Goal: Task Accomplishment & Management: Use online tool/utility

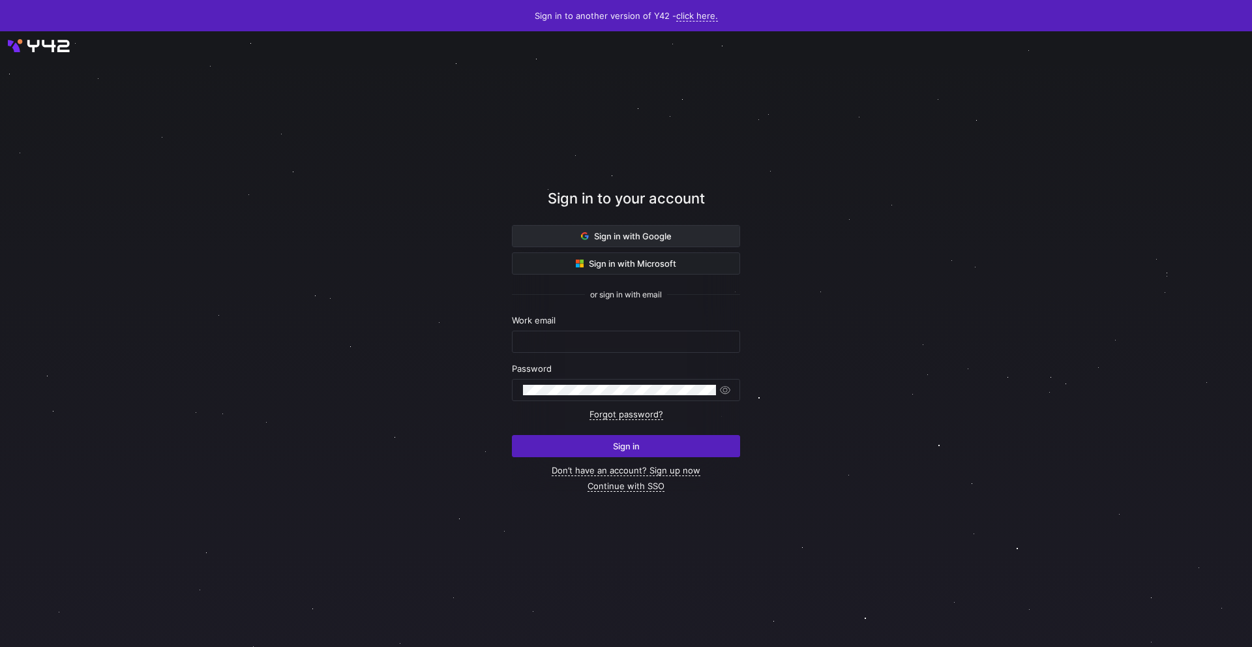
click at [679, 232] on span at bounding box center [625, 236] width 227 height 21
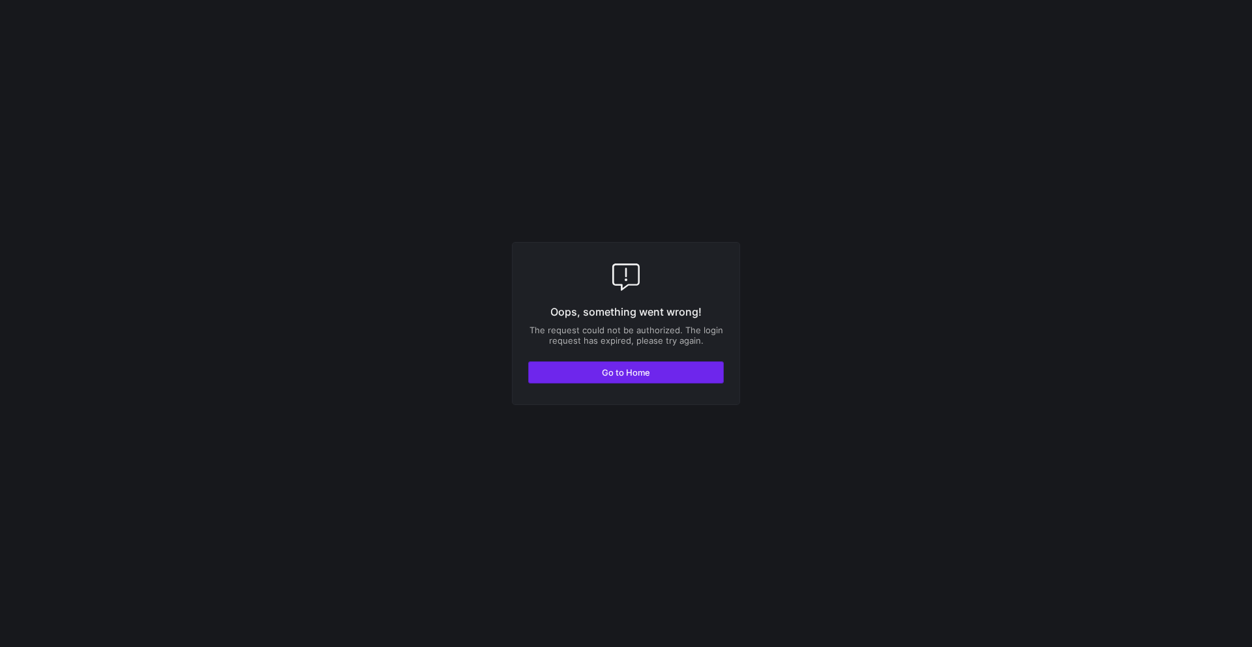
click at [612, 376] on span "Go to Home" at bounding box center [626, 372] width 48 height 10
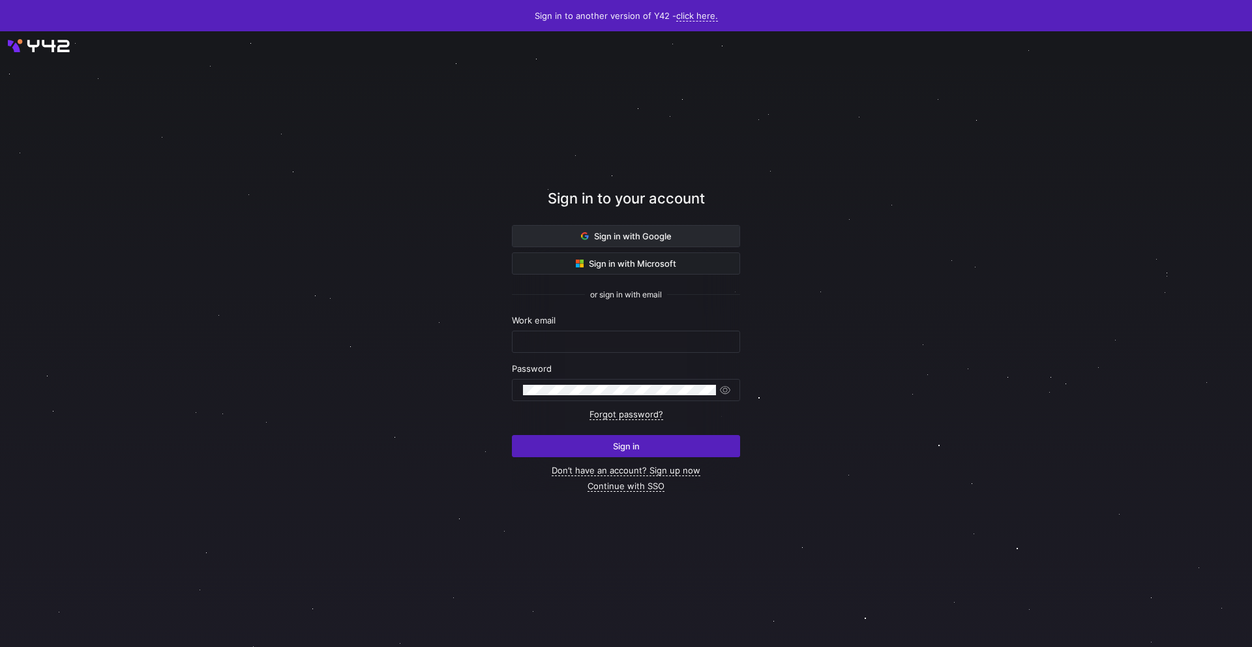
click at [586, 235] on icon at bounding box center [585, 236] width 8 height 8
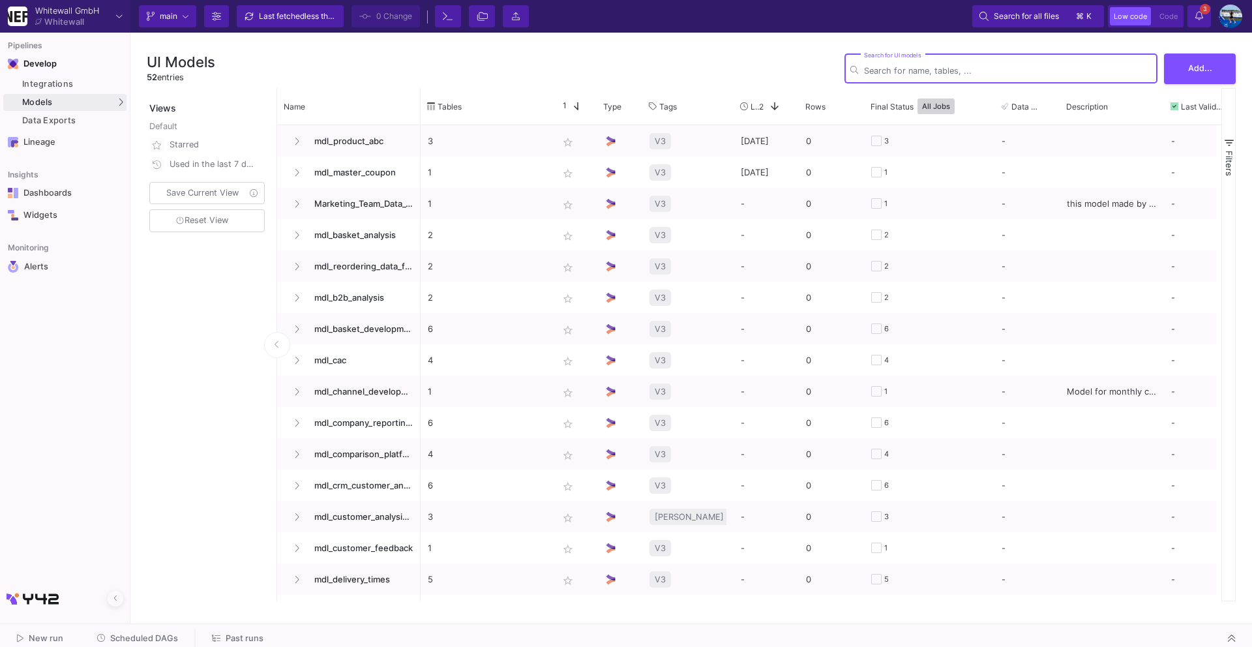
click at [145, 641] on span "Scheduled DAGs" at bounding box center [144, 638] width 68 height 10
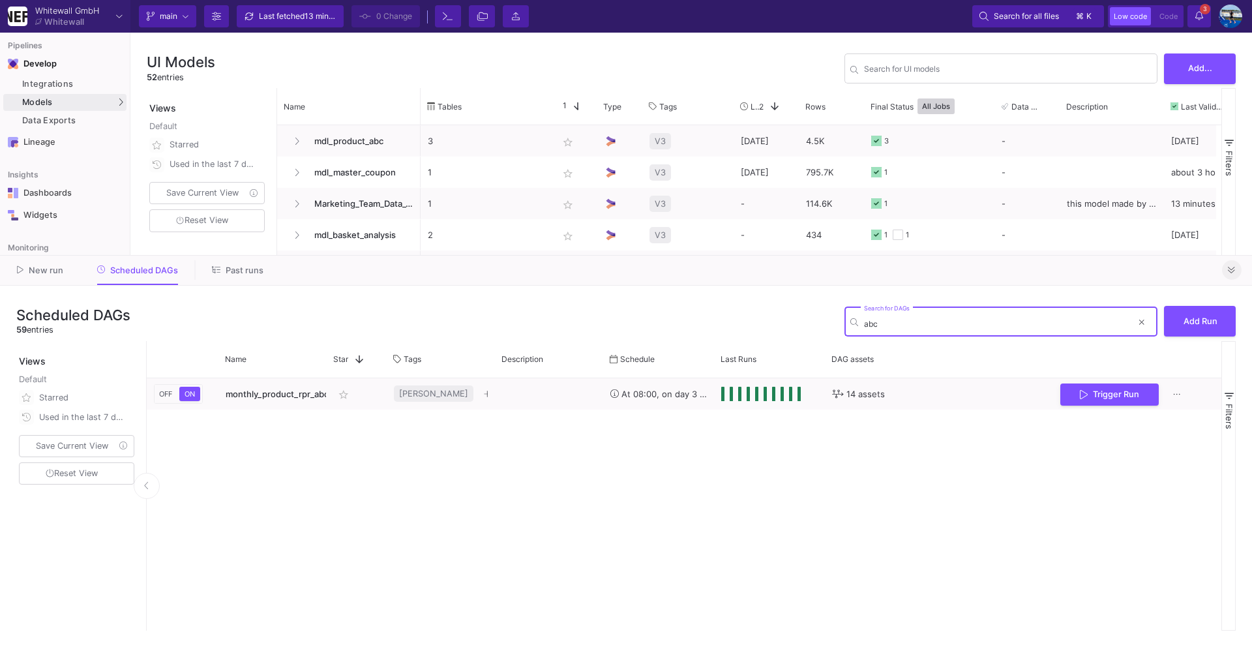
type input "abc"
click at [1231, 273] on icon at bounding box center [1231, 270] width 7 height 8
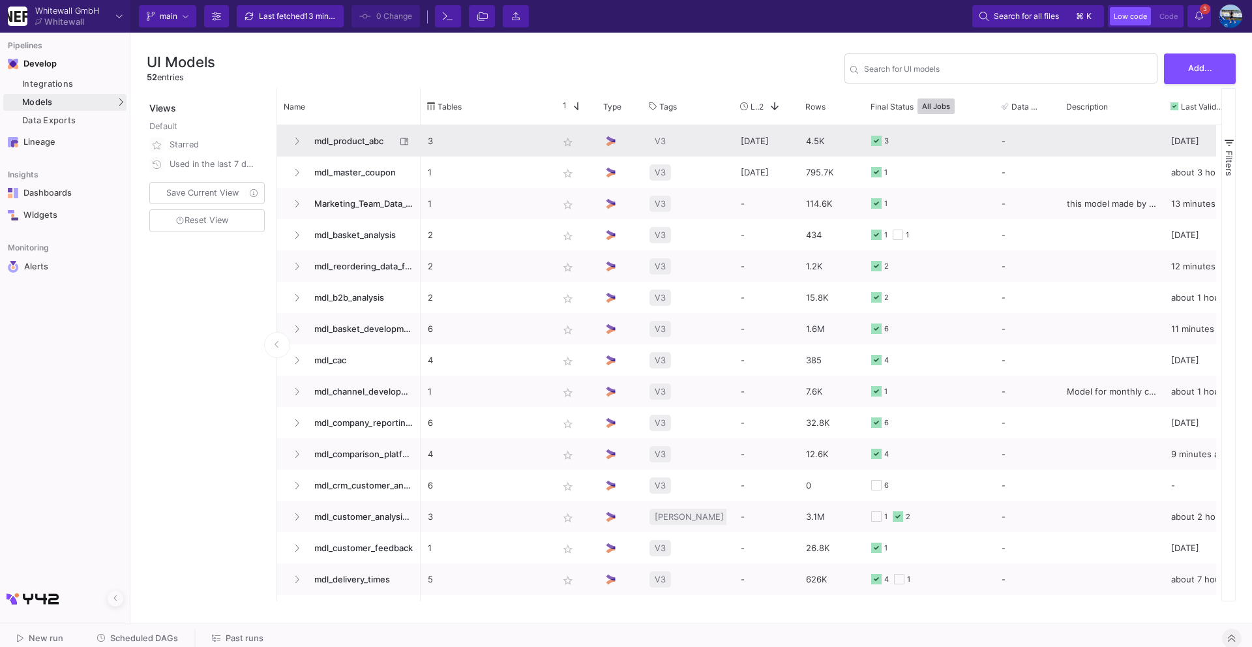
click at [355, 144] on span "mdl_product_abc" at bounding box center [350, 141] width 89 height 31
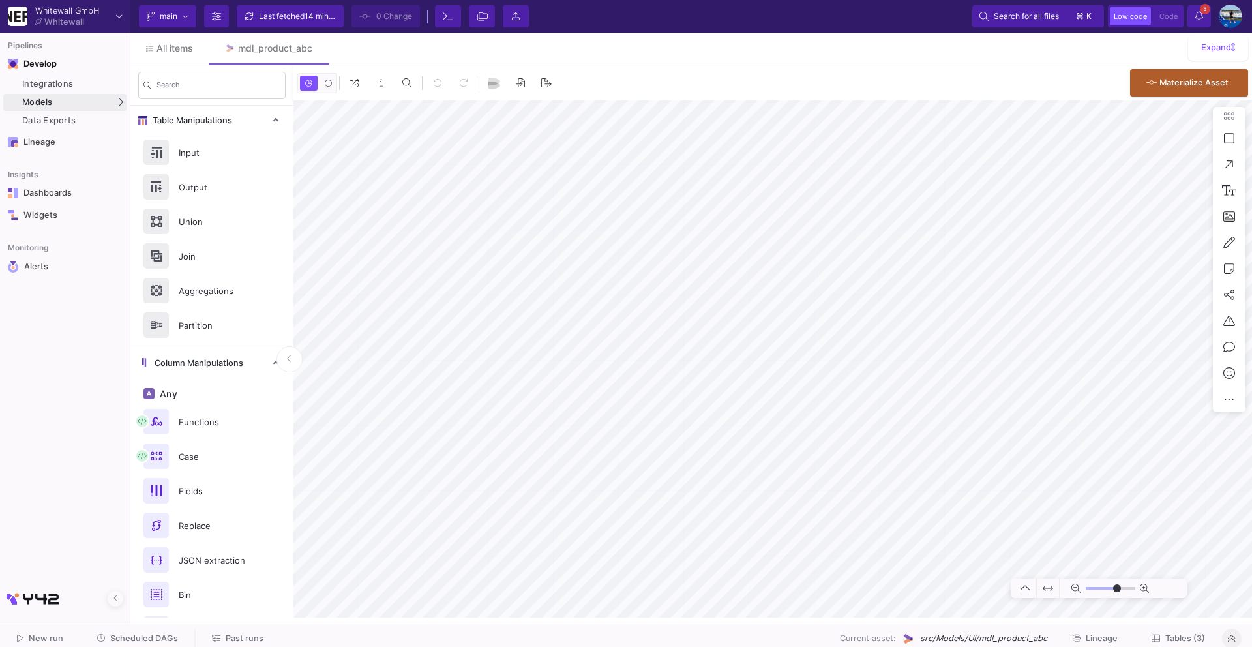
type input "1"
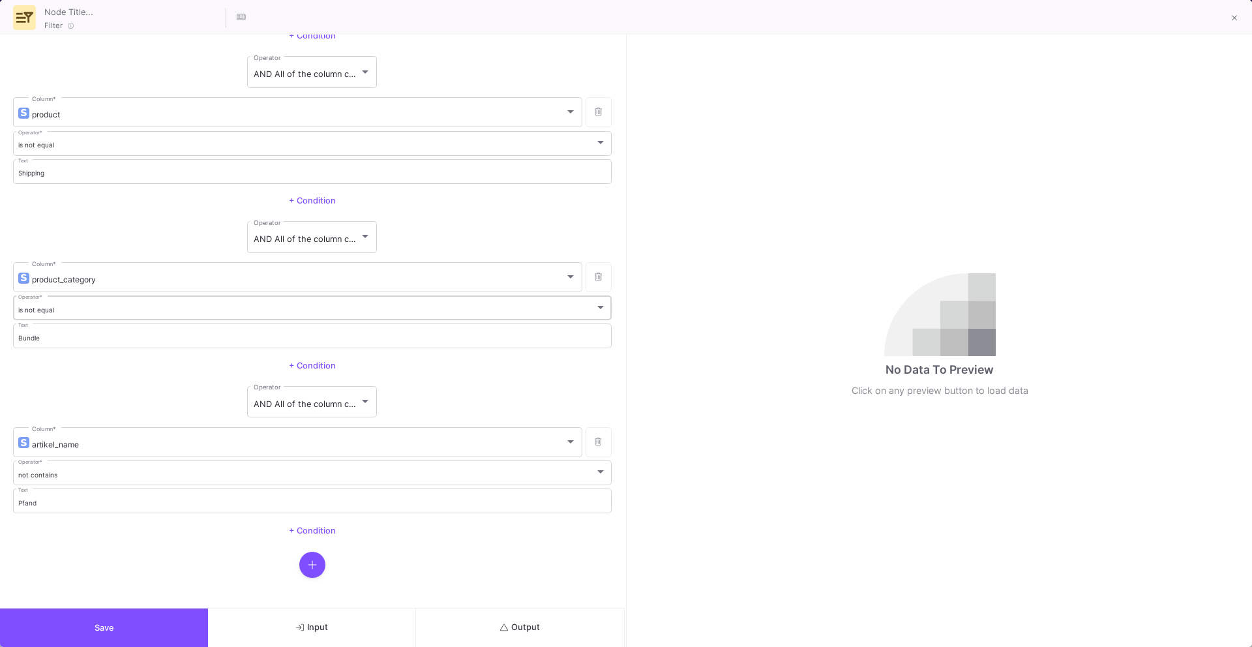
scroll to position [827, 0]
click at [449, 621] on button "Output" at bounding box center [520, 627] width 208 height 38
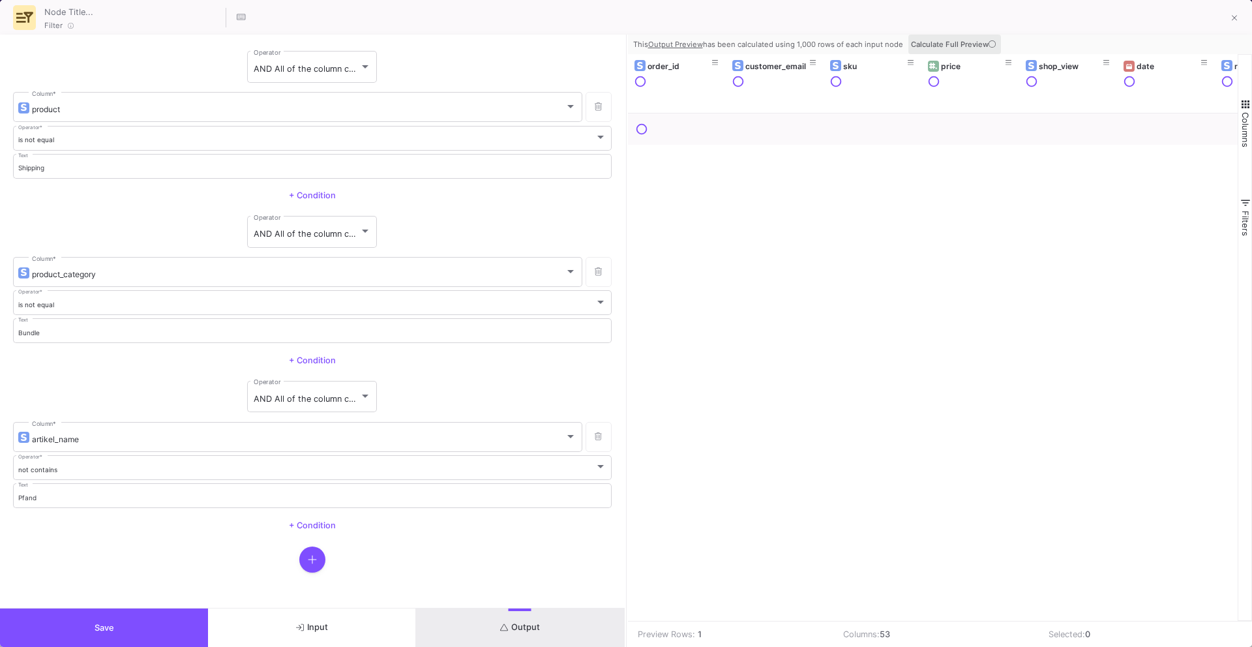
click at [988, 44] on icon at bounding box center [991, 43] width 7 height 7
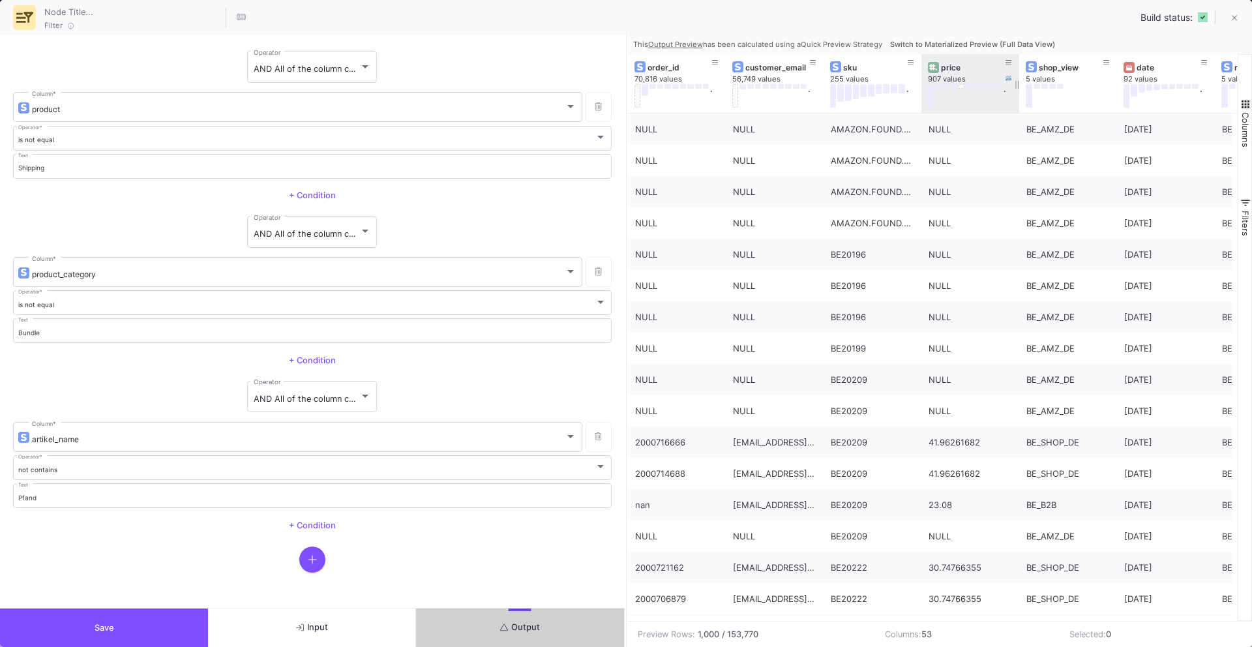
click at [987, 44] on span "Switch to Materialized Preview (Full Data View)" at bounding box center [972, 44] width 165 height 9
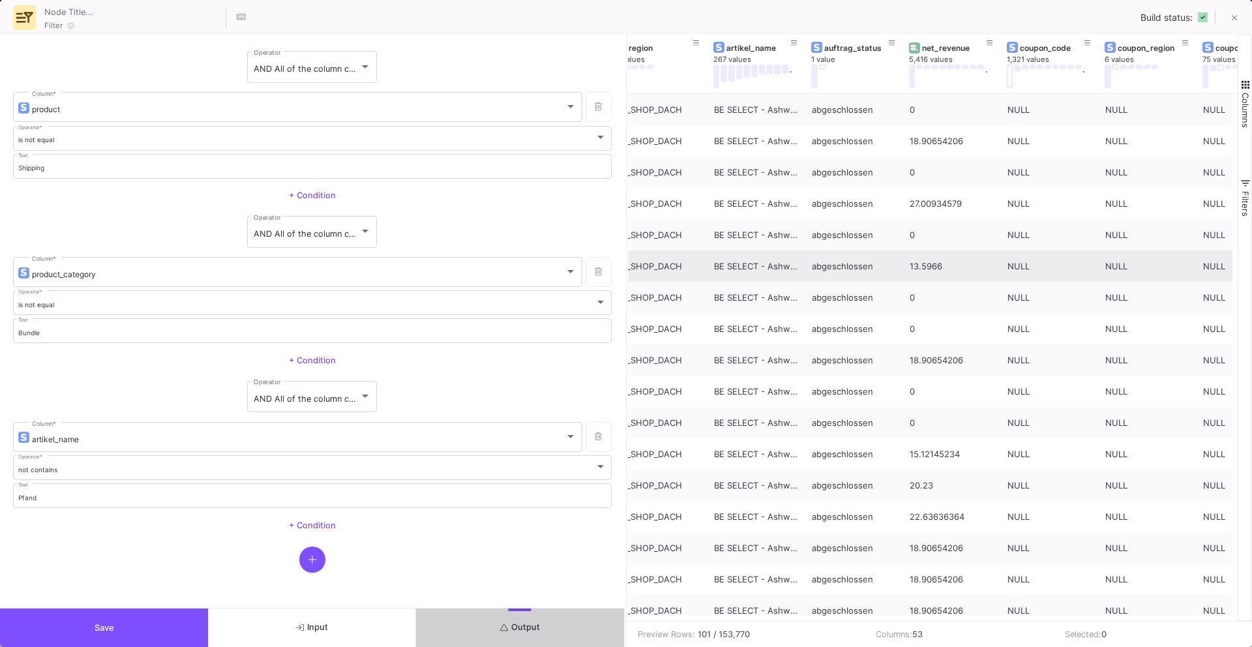
scroll to position [0, 617]
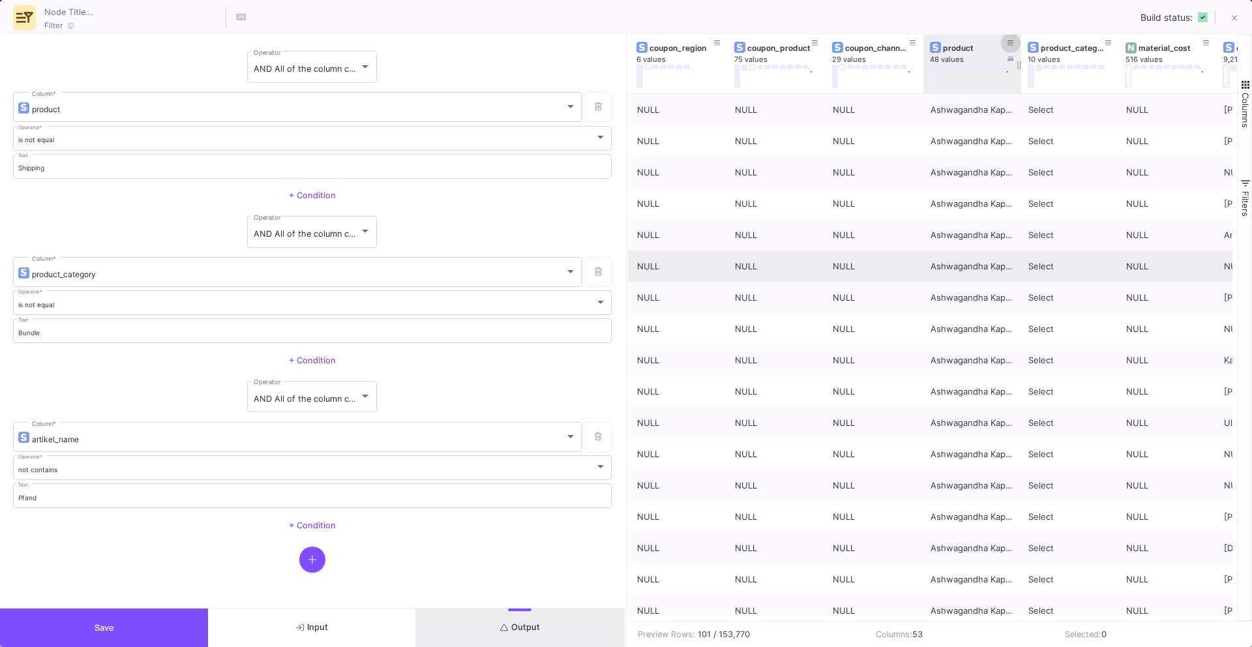
click at [1013, 37] on button at bounding box center [1011, 43] width 20 height 20
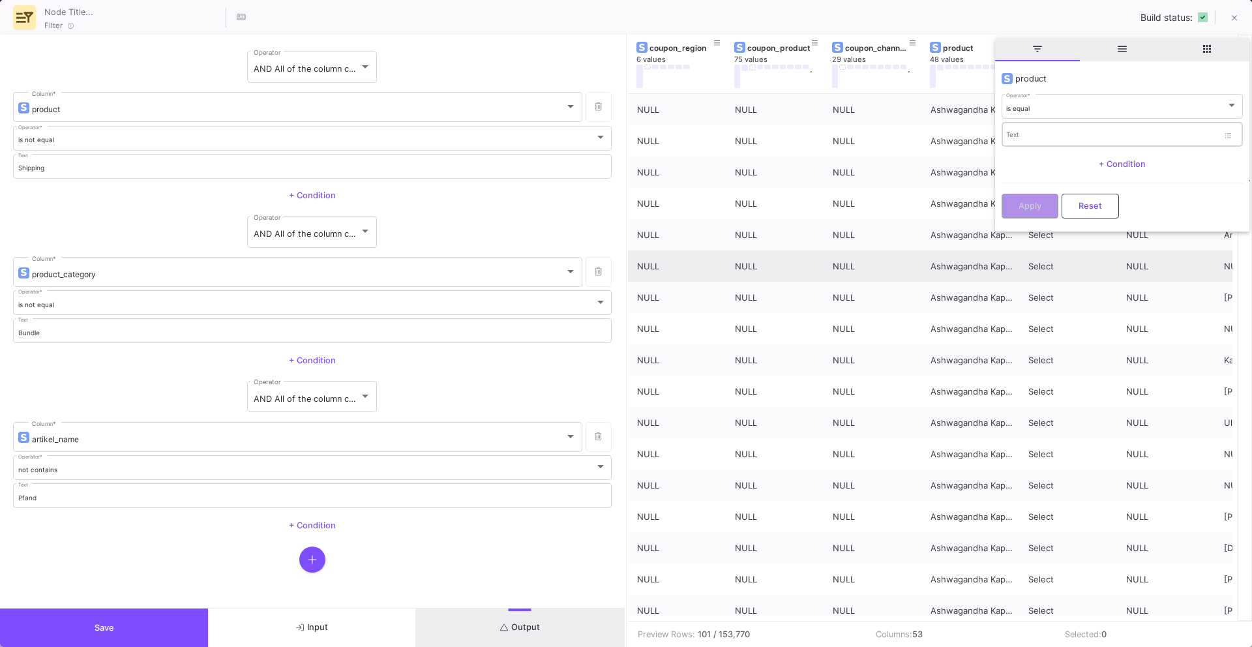
click at [1025, 130] on div "Text" at bounding box center [1112, 134] width 212 height 27
type input "n/a"
click at [1020, 205] on span "Apply" at bounding box center [1029, 204] width 23 height 10
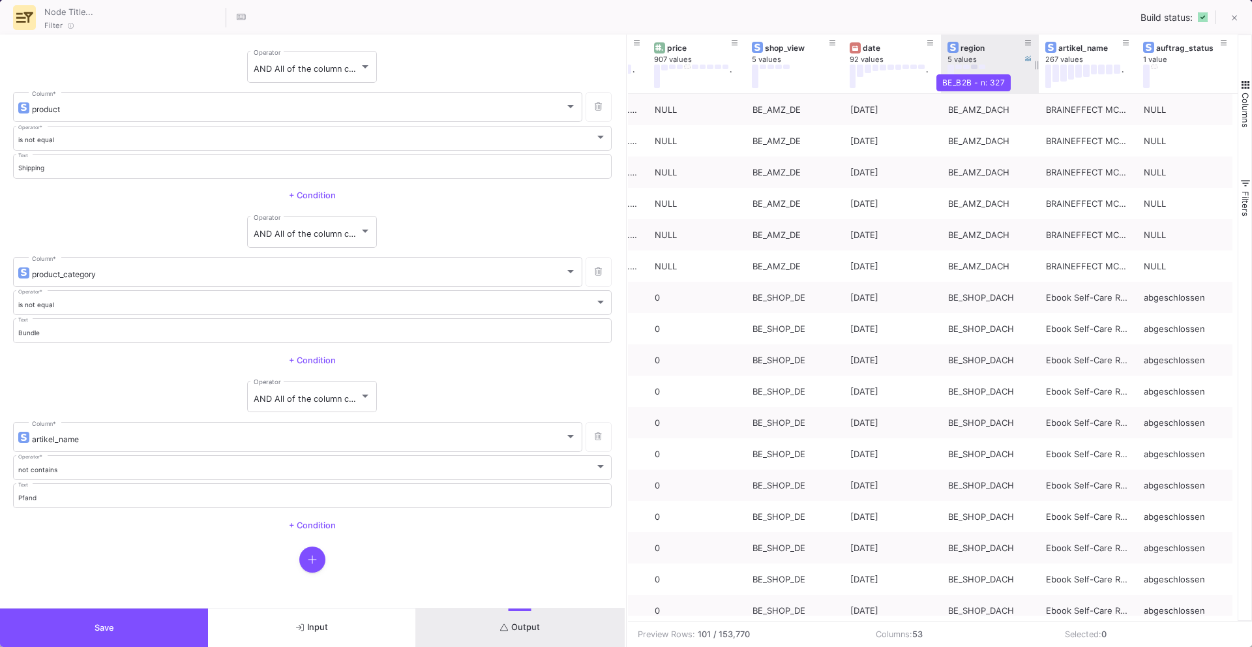
click at [972, 68] on button at bounding box center [974, 67] width 7 height 5
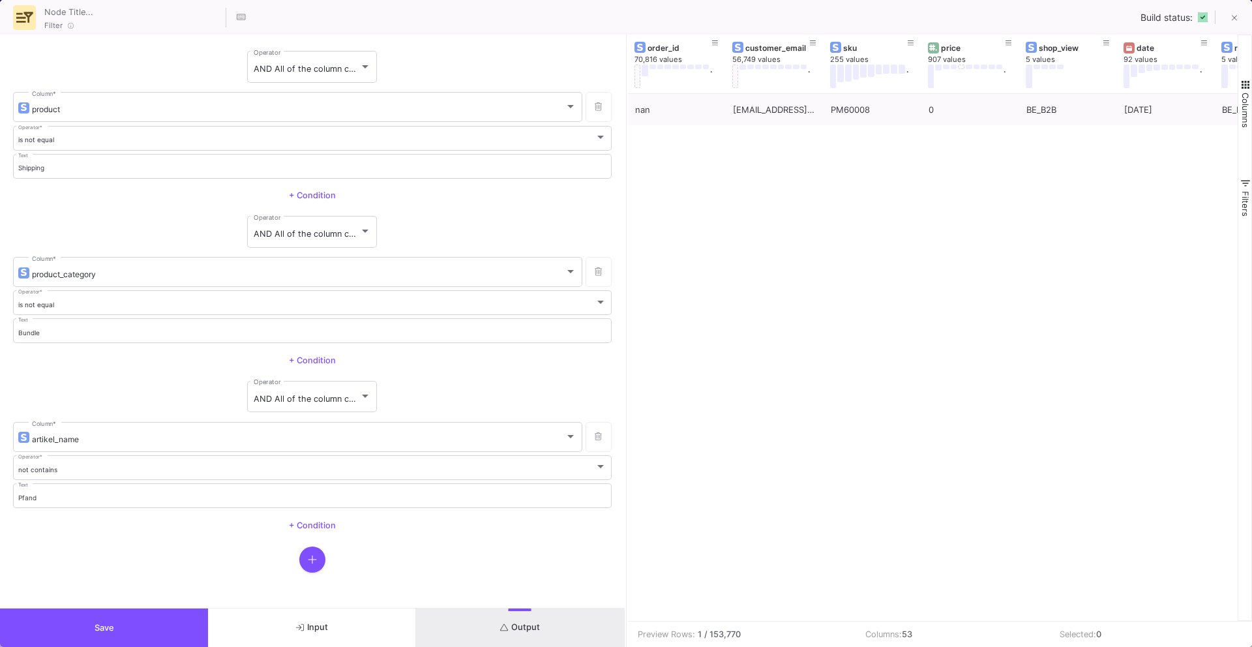
click at [158, 630] on button "Save" at bounding box center [104, 627] width 208 height 38
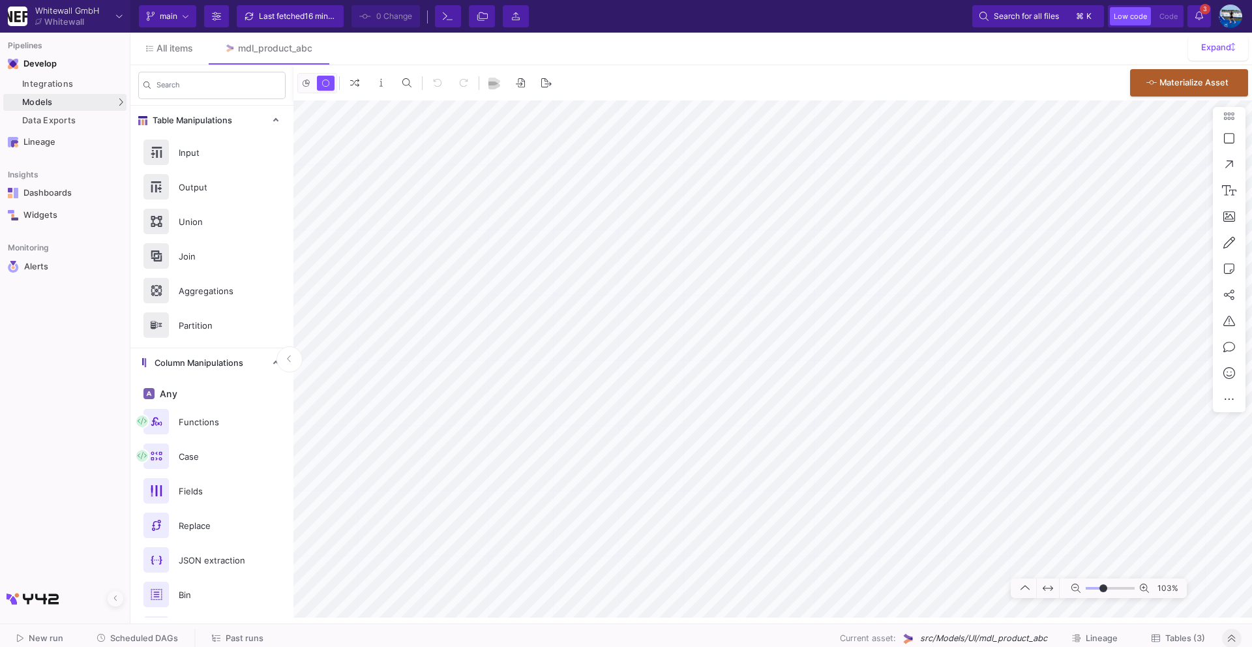
click at [1166, 632] on button "Tables (3)" at bounding box center [1178, 638] width 85 height 20
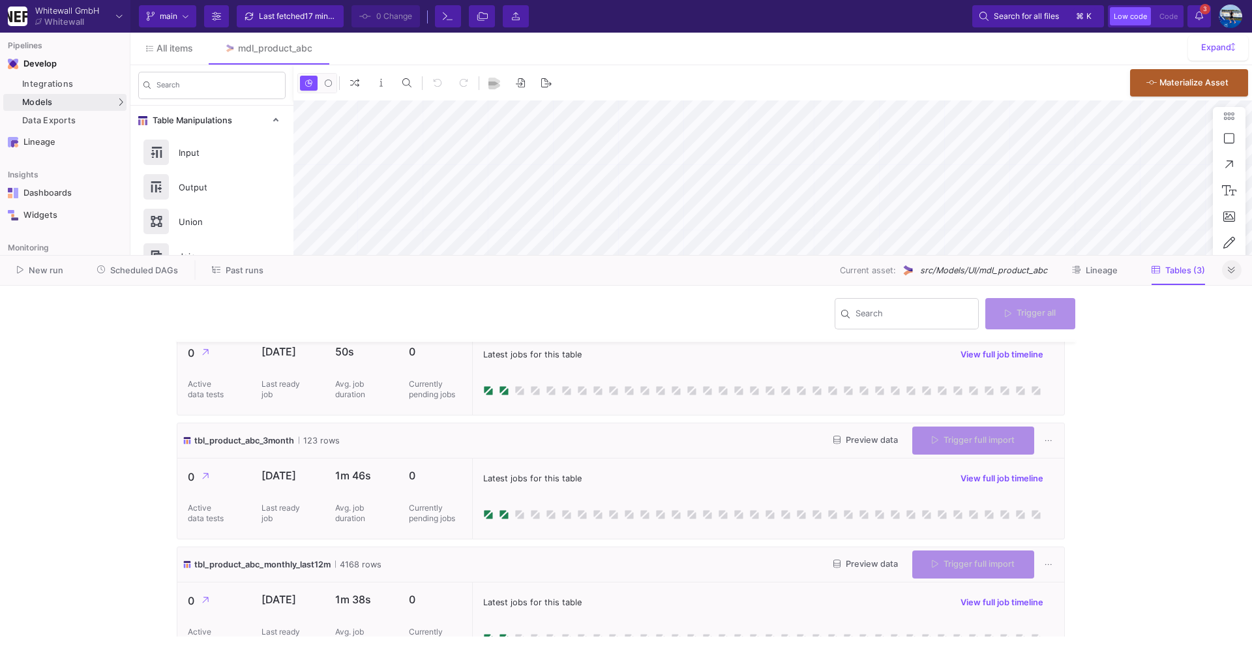
type input "-13"
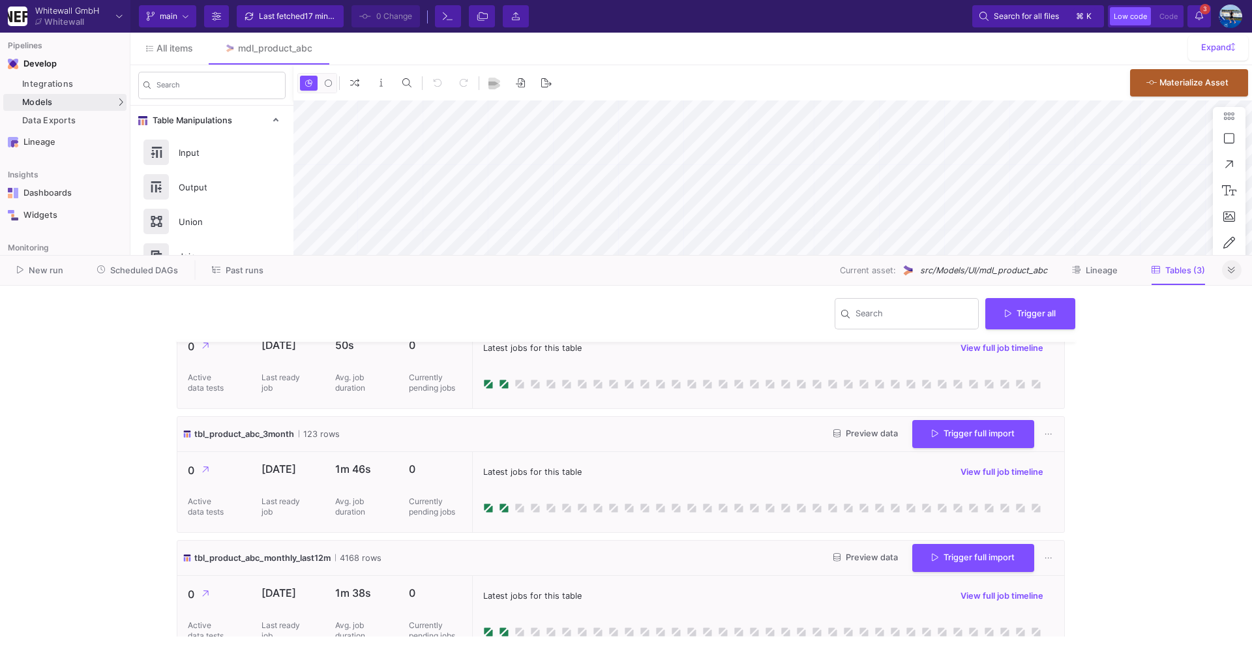
click at [941, 437] on button "Trigger full import" at bounding box center [973, 434] width 122 height 28
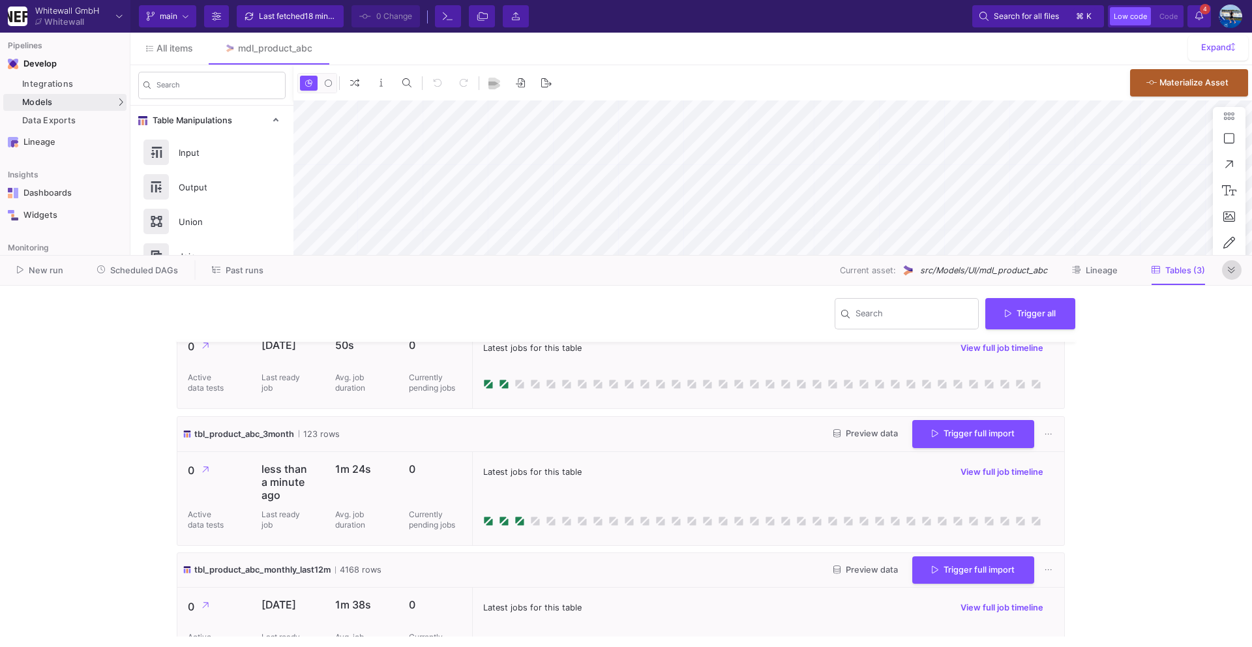
click at [1231, 271] on icon at bounding box center [1231, 270] width 7 height 8
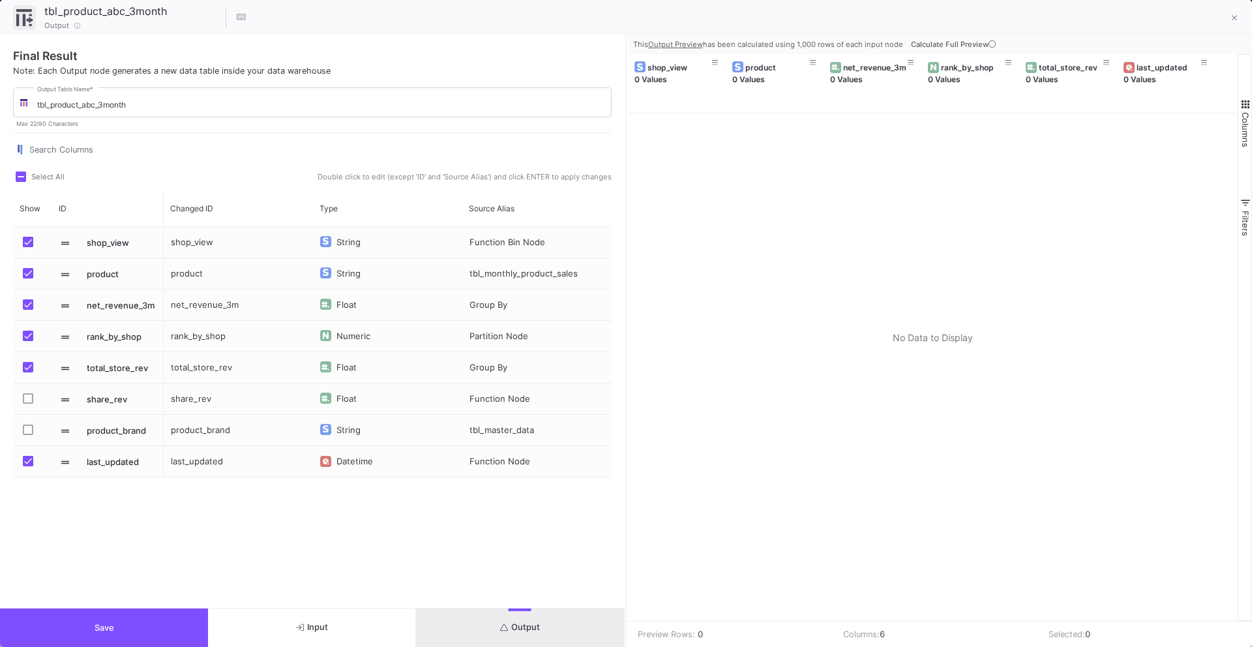
click at [990, 46] on icon at bounding box center [991, 43] width 7 height 7
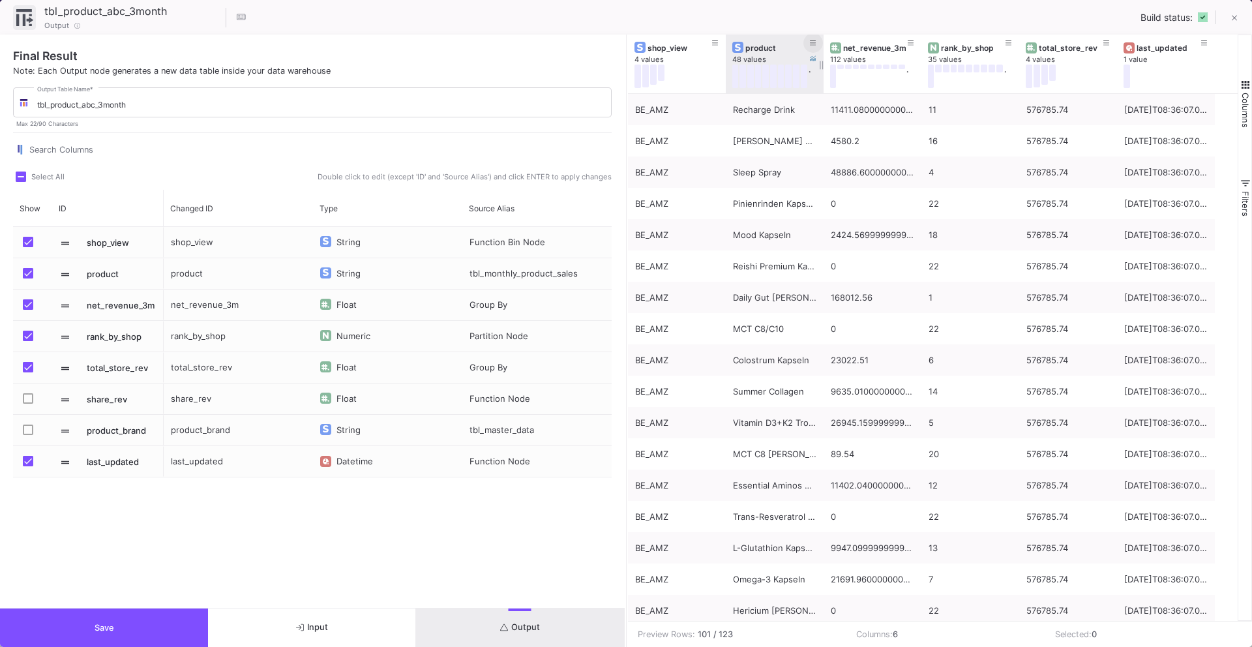
click at [812, 38] on span at bounding box center [813, 43] width 7 height 10
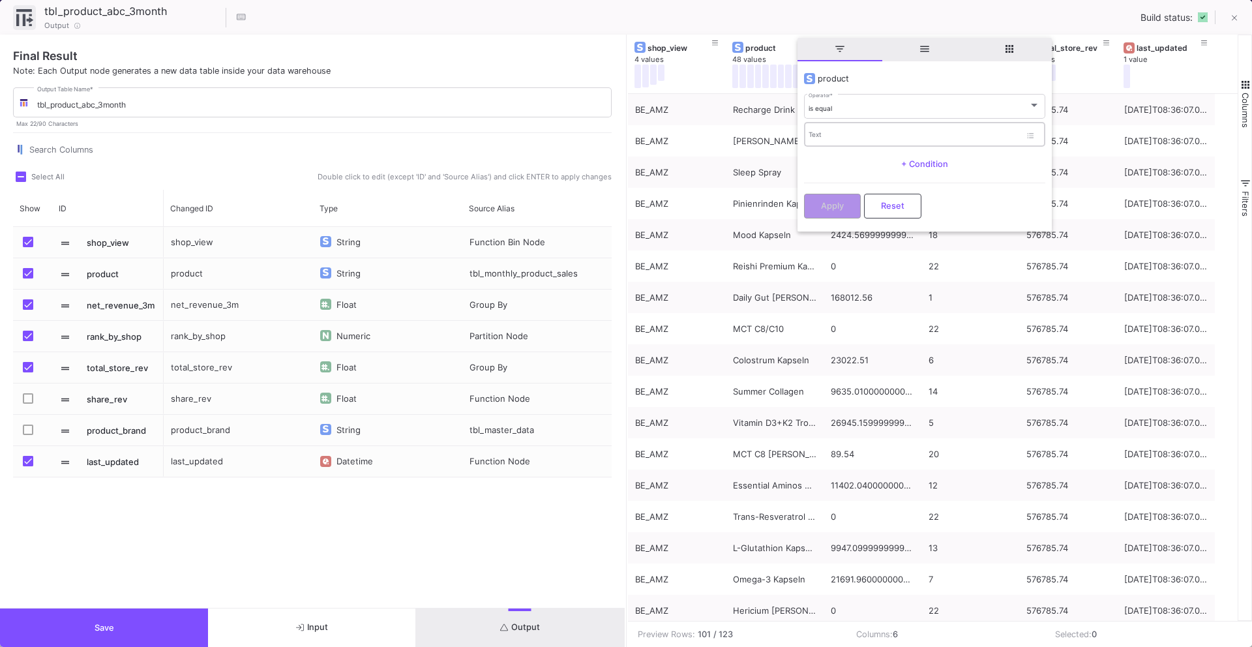
click at [833, 124] on div "Text" at bounding box center [914, 134] width 212 height 27
type input "n/a"
click at [831, 201] on span "Apply" at bounding box center [832, 204] width 23 height 10
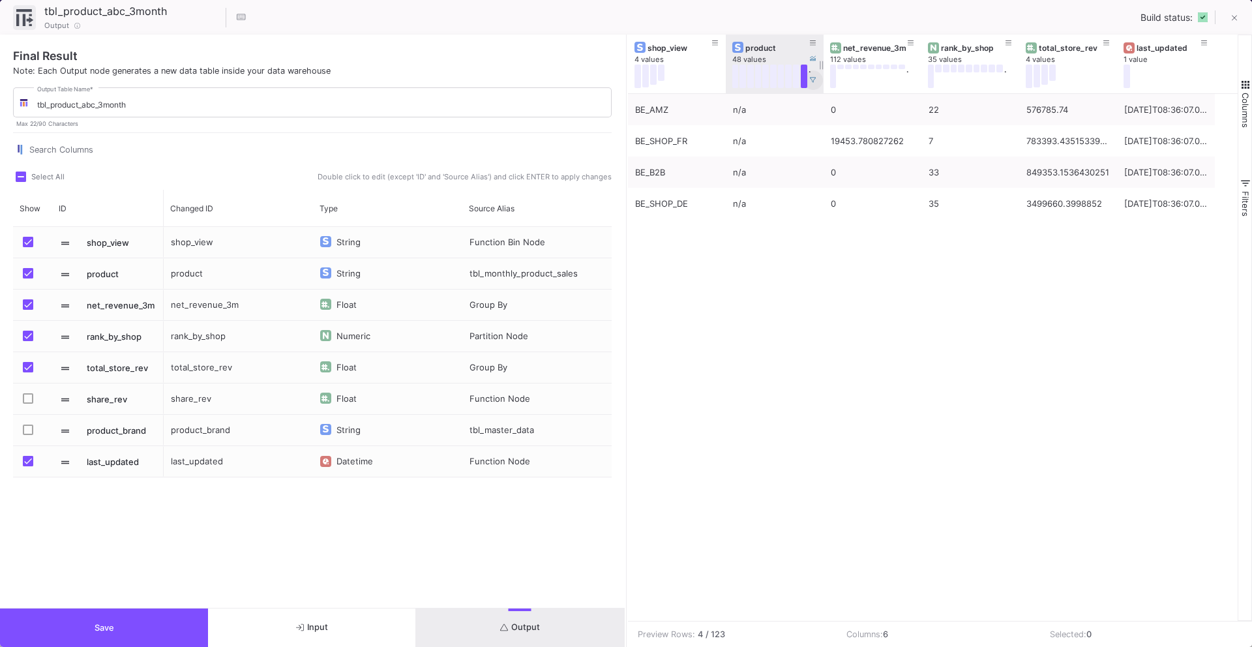
click at [810, 75] on span at bounding box center [813, 80] width 7 height 10
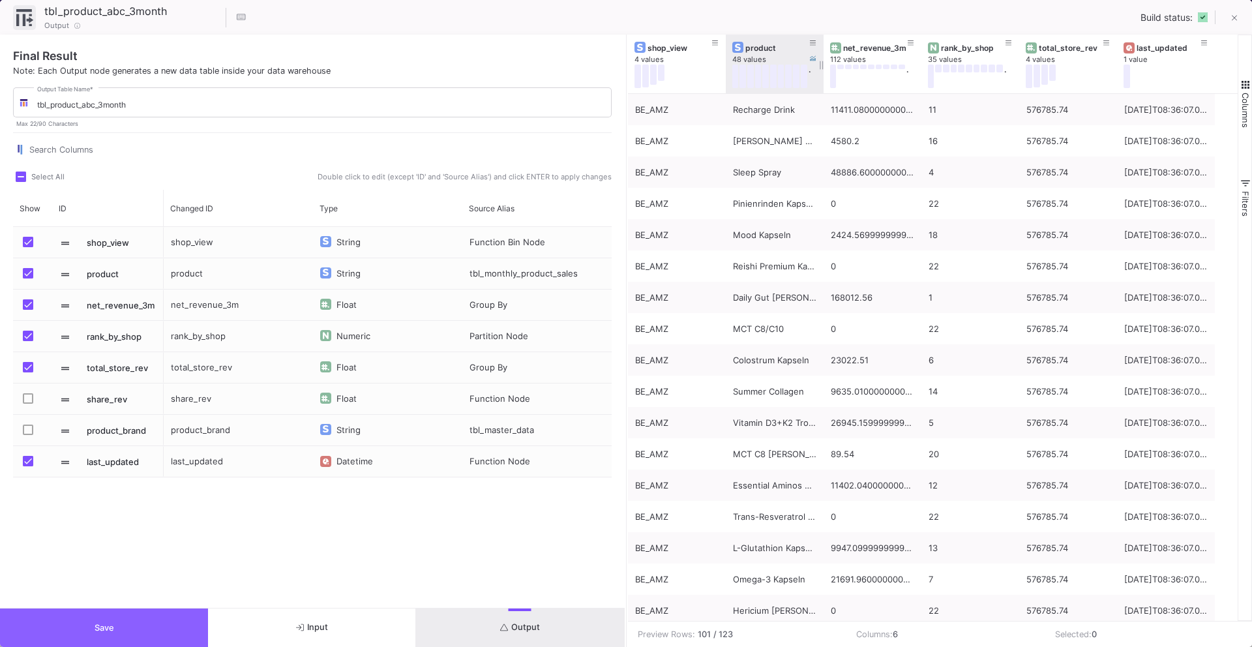
click at [93, 627] on button "Save" at bounding box center [104, 627] width 208 height 38
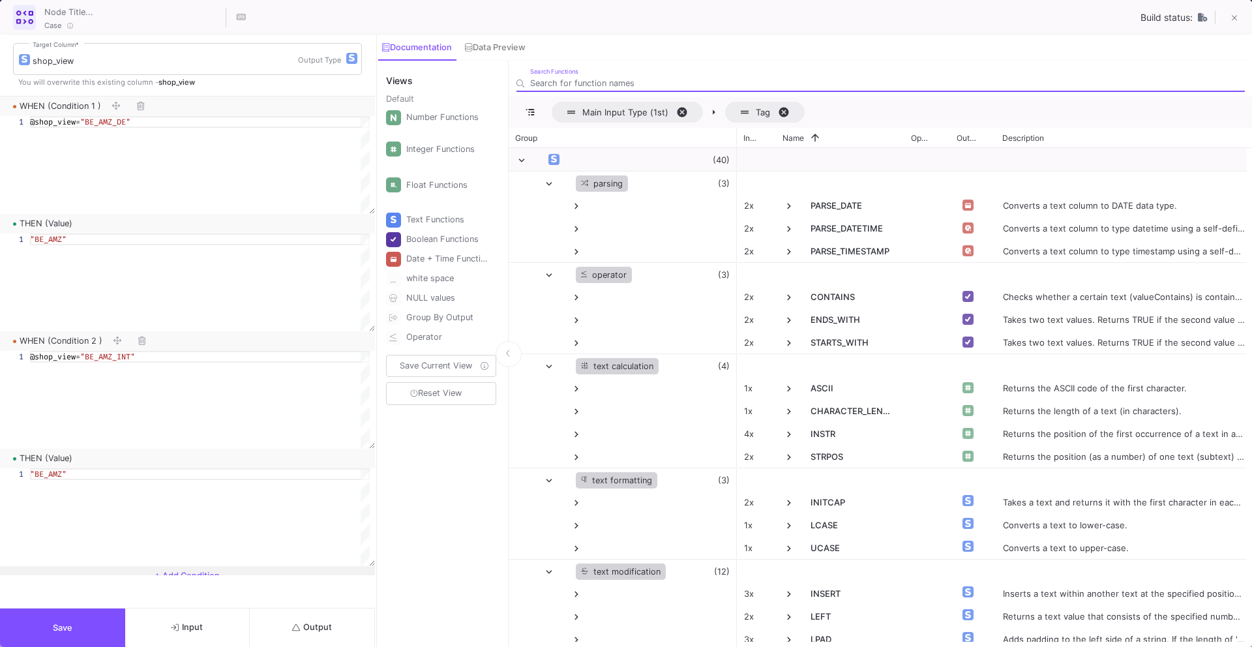
scroll to position [183, 0]
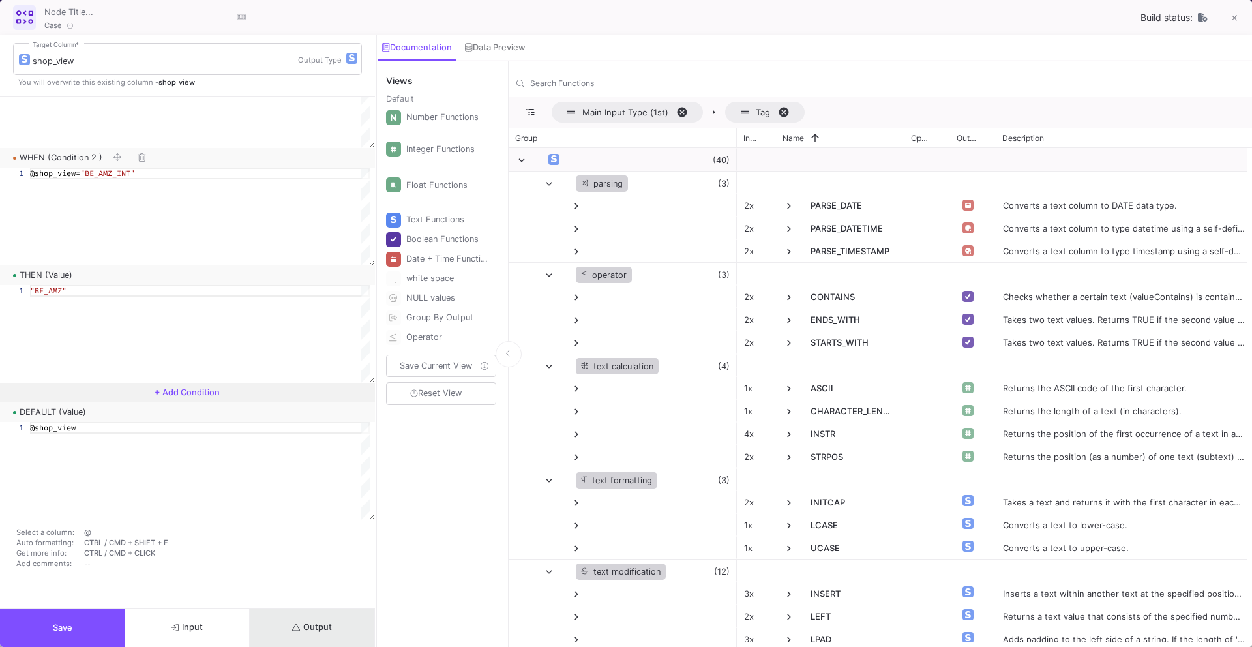
click at [316, 626] on span "Output" at bounding box center [312, 627] width 40 height 10
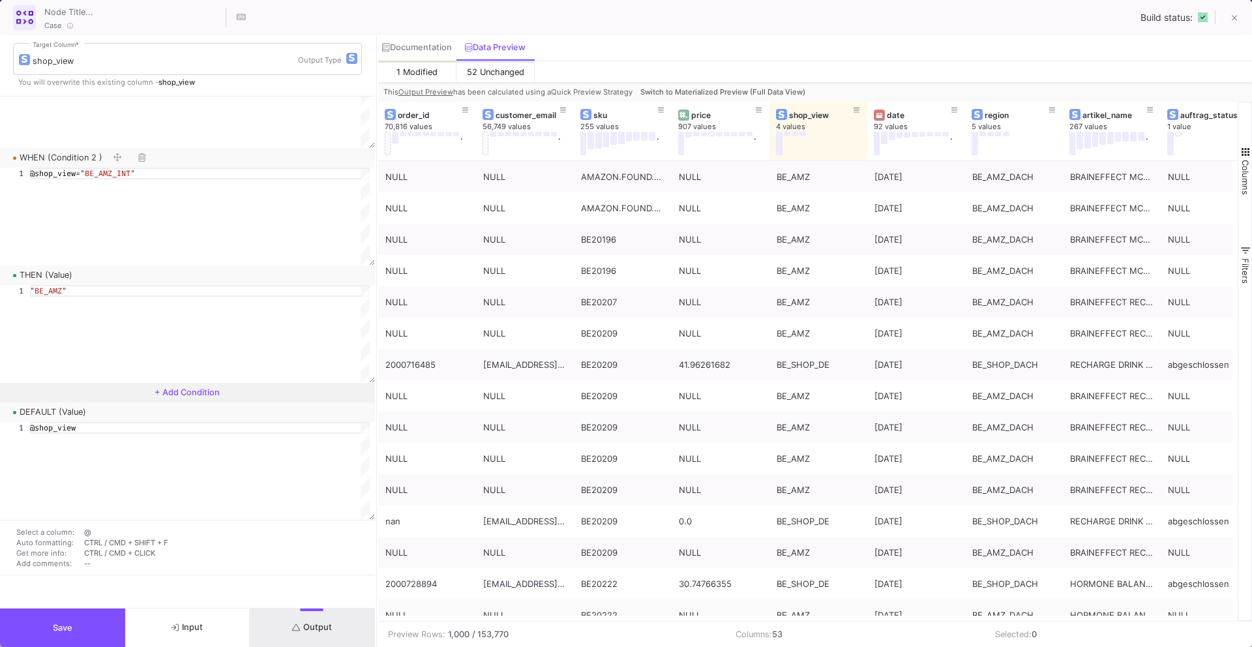
click at [792, 93] on span "Switch to Materialized Preview (Full Data View)" at bounding box center [722, 91] width 165 height 9
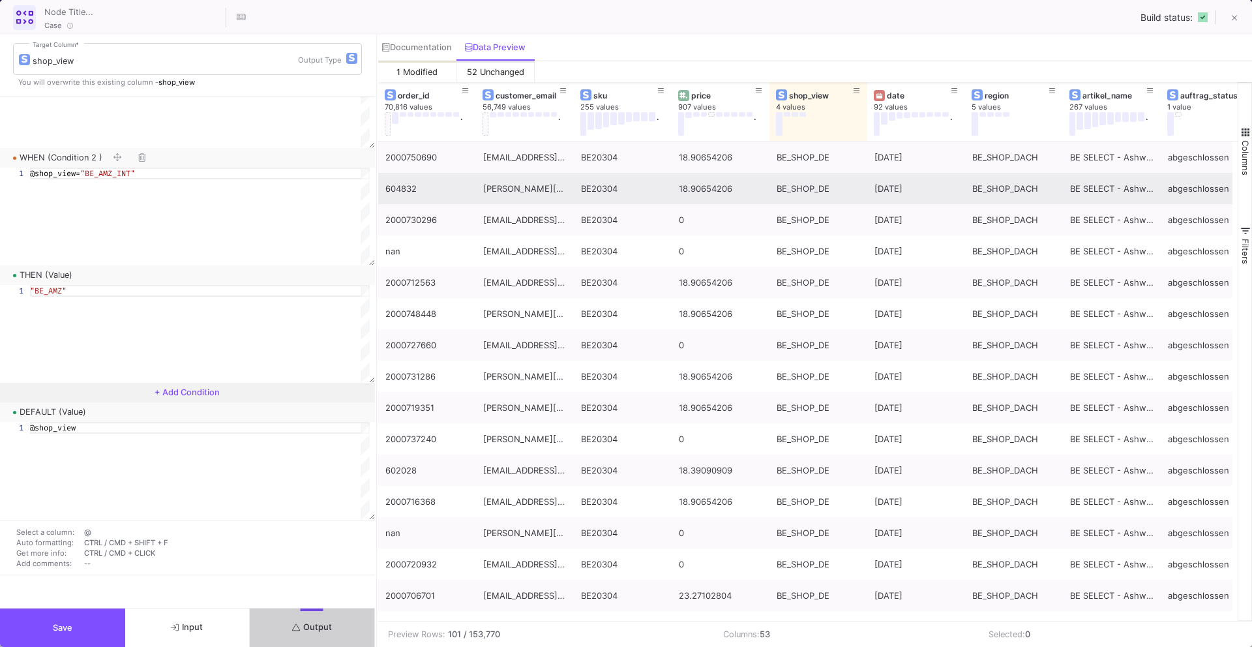
scroll to position [0, 10]
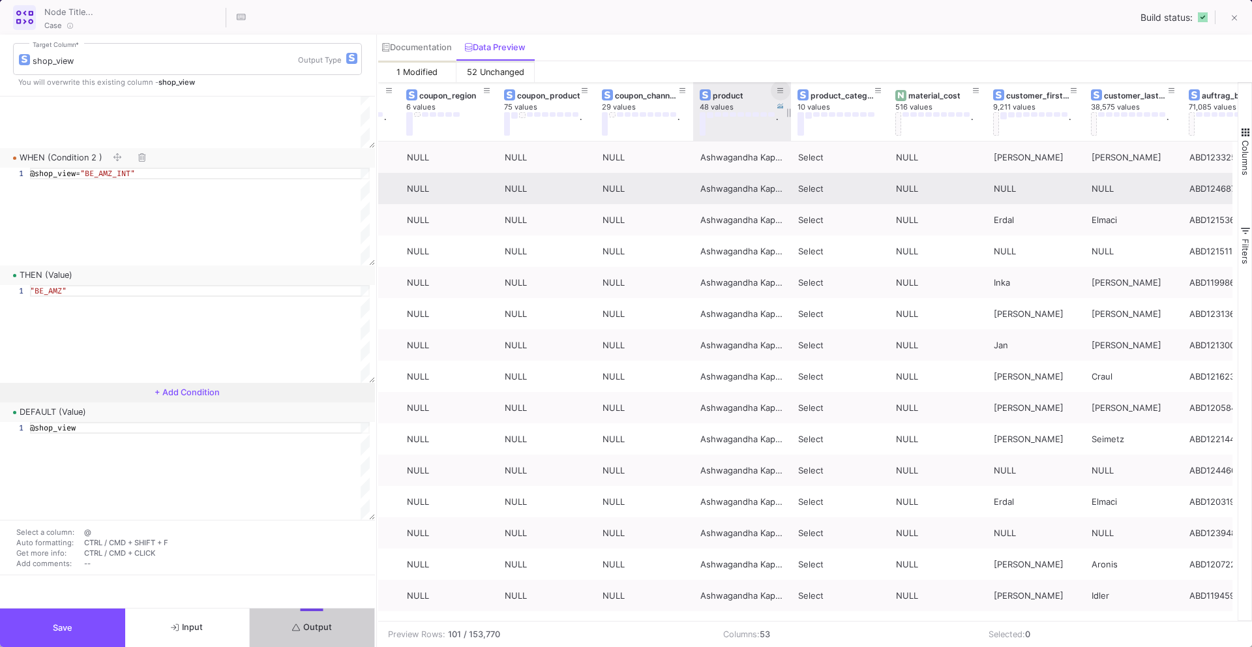
click at [780, 91] on icon at bounding box center [780, 90] width 7 height 7
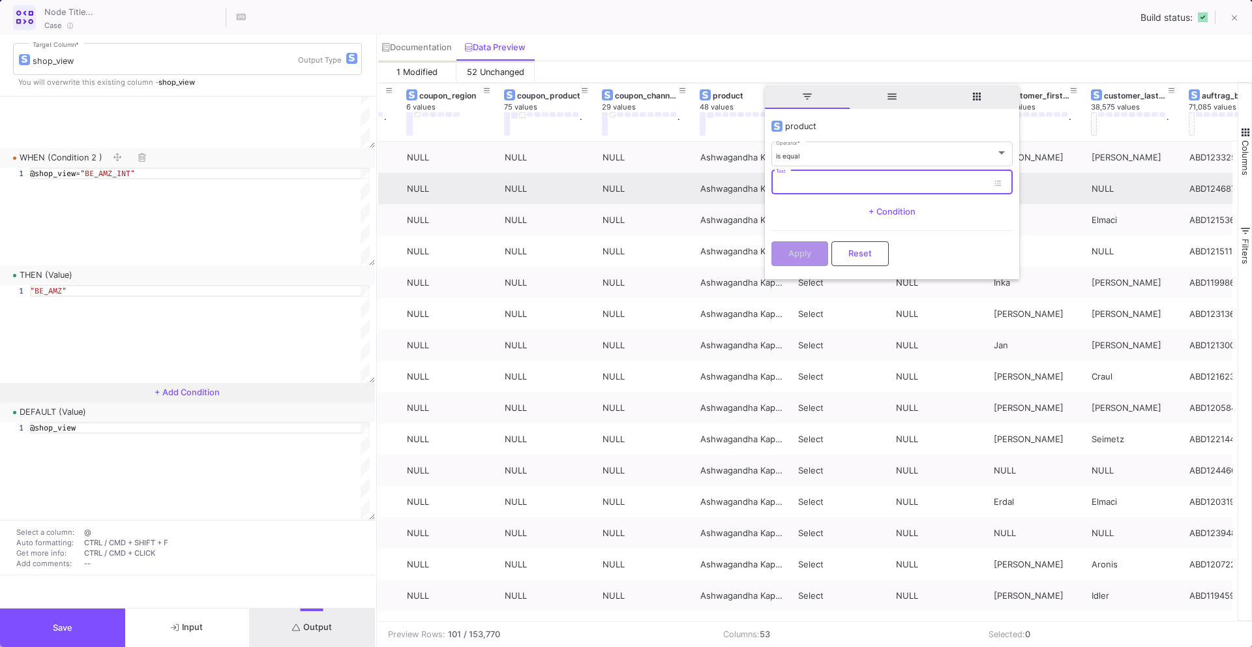
click at [801, 183] on input "Text" at bounding box center [882, 184] width 212 height 8
type input "n/a"
click at [791, 257] on button "Apply" at bounding box center [799, 252] width 57 height 25
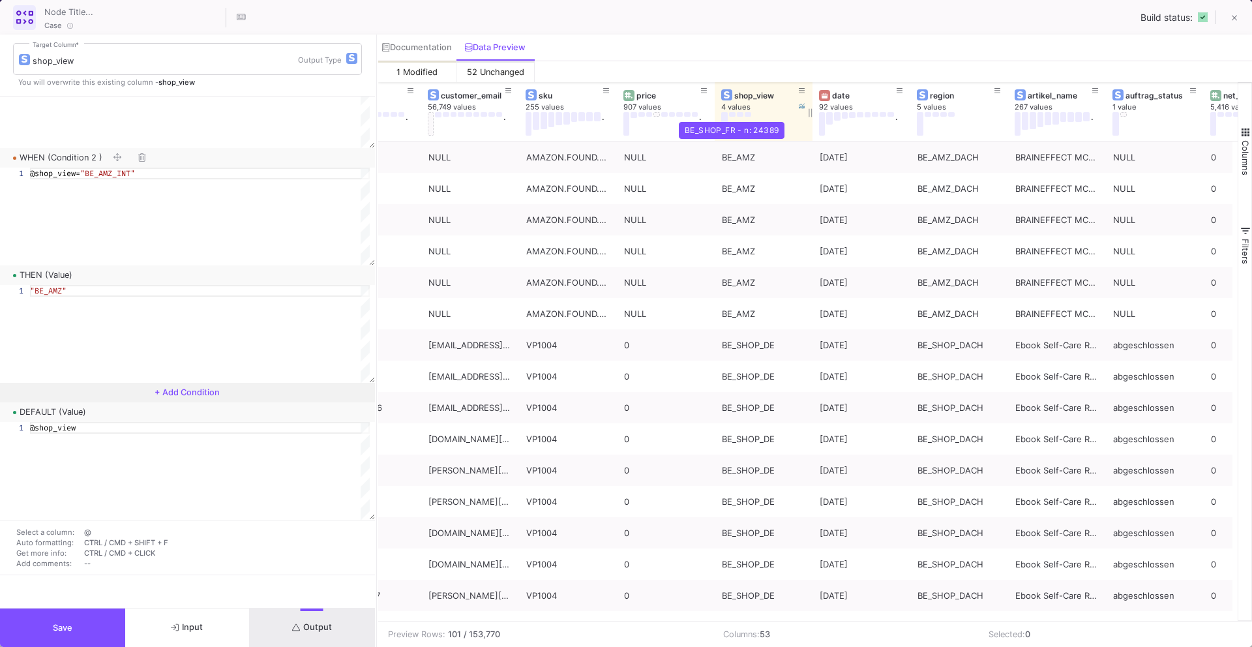
click at [731, 115] on button at bounding box center [732, 114] width 7 height 5
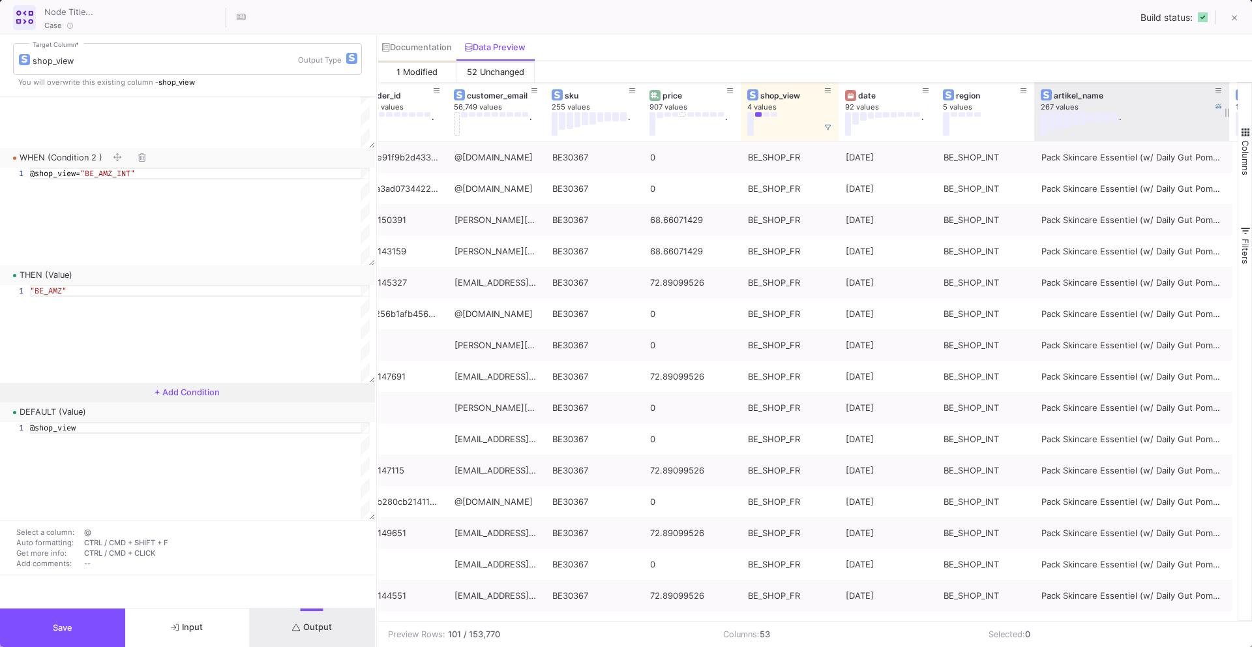
drag, startPoint x: 1130, startPoint y: 110, endPoint x: 1227, endPoint y: 107, distance: 97.2
click at [1227, 107] on div at bounding box center [1228, 111] width 5 height 59
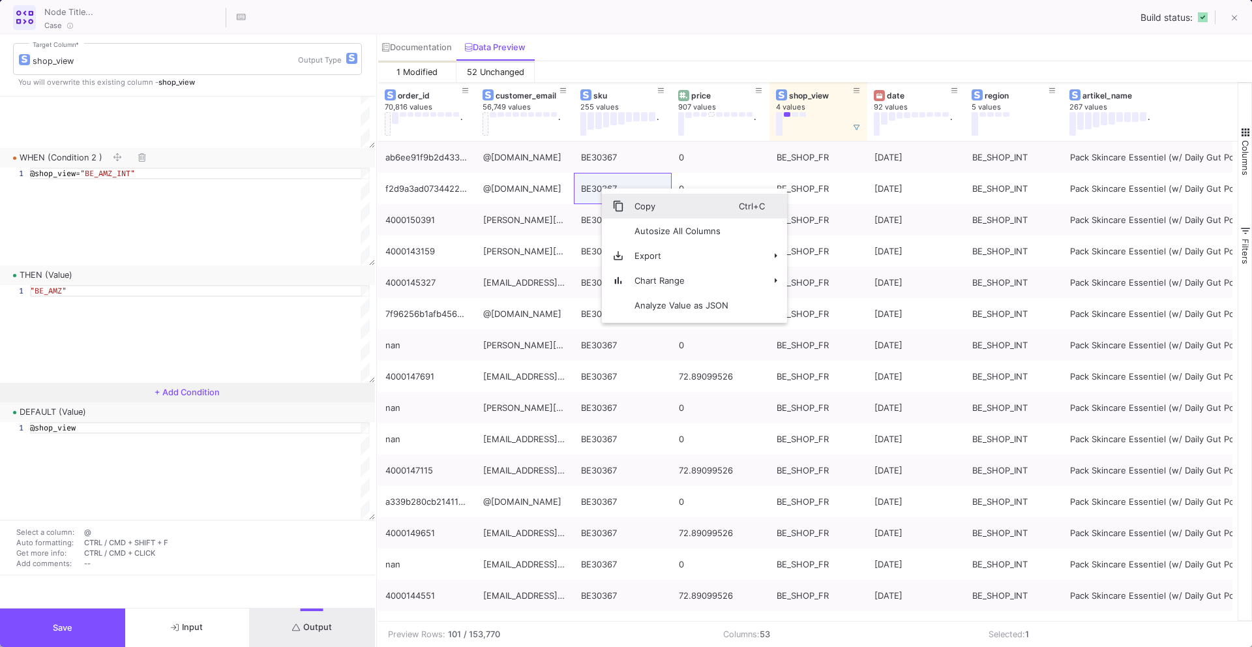
click at [640, 211] on span "Copy" at bounding box center [681, 206] width 115 height 25
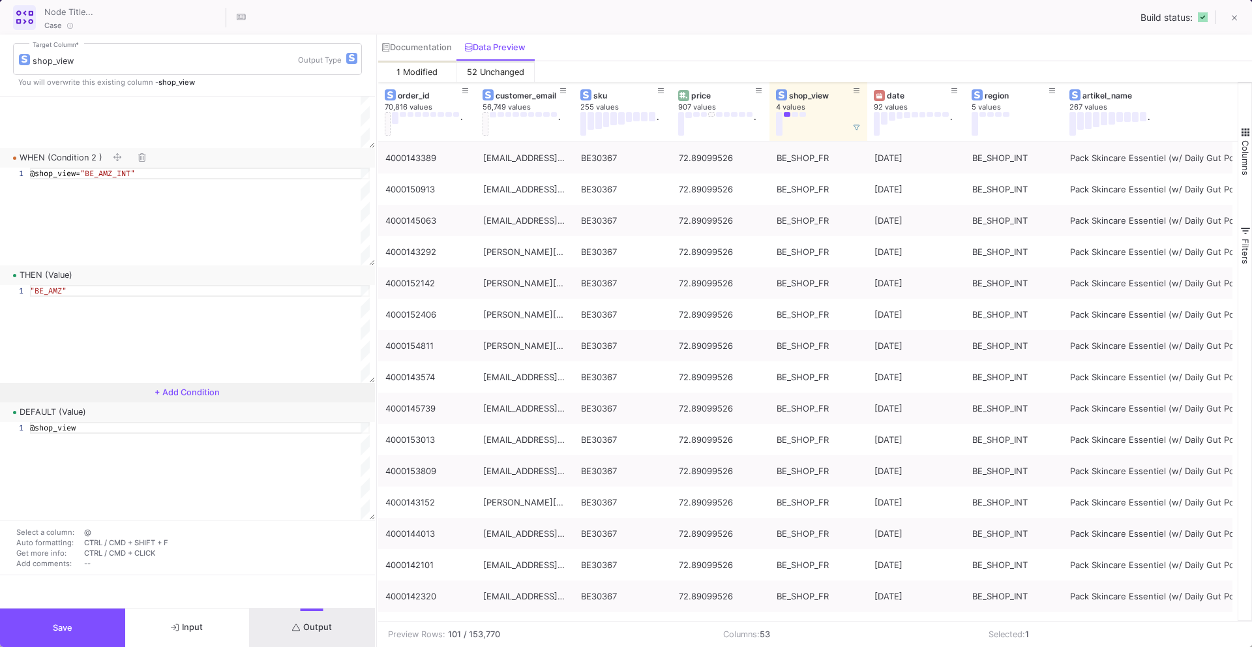
scroll to position [2340, 0]
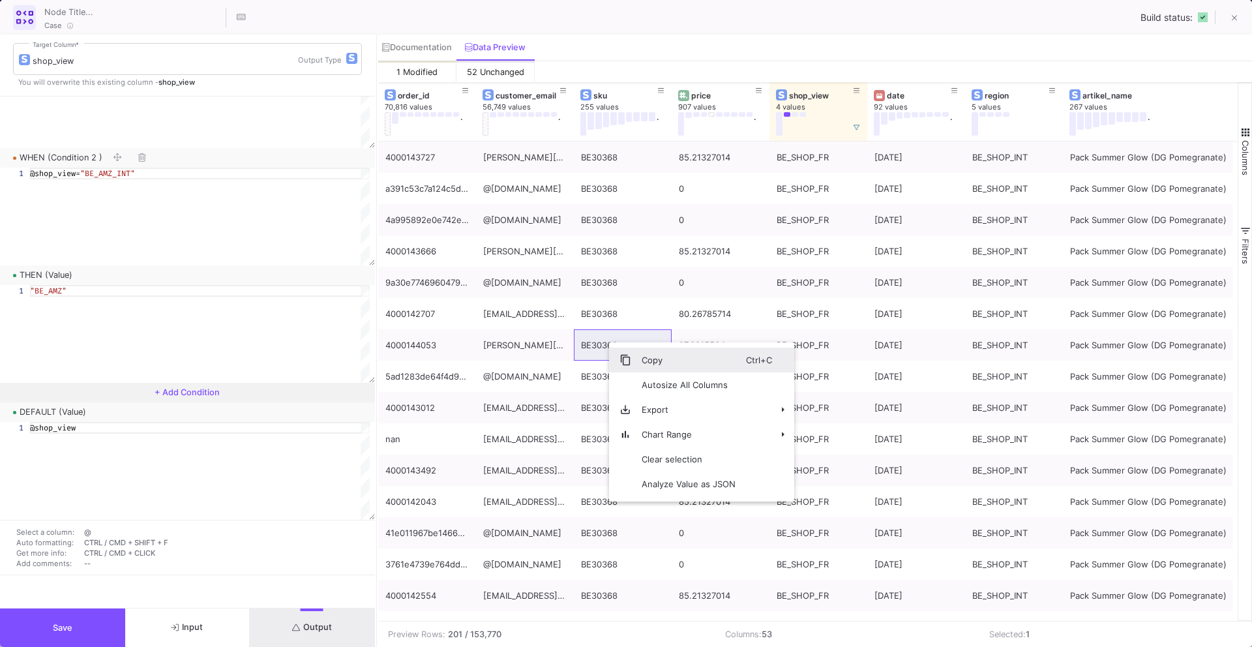
click at [628, 361] on span "Context Menu" at bounding box center [625, 360] width 12 height 12
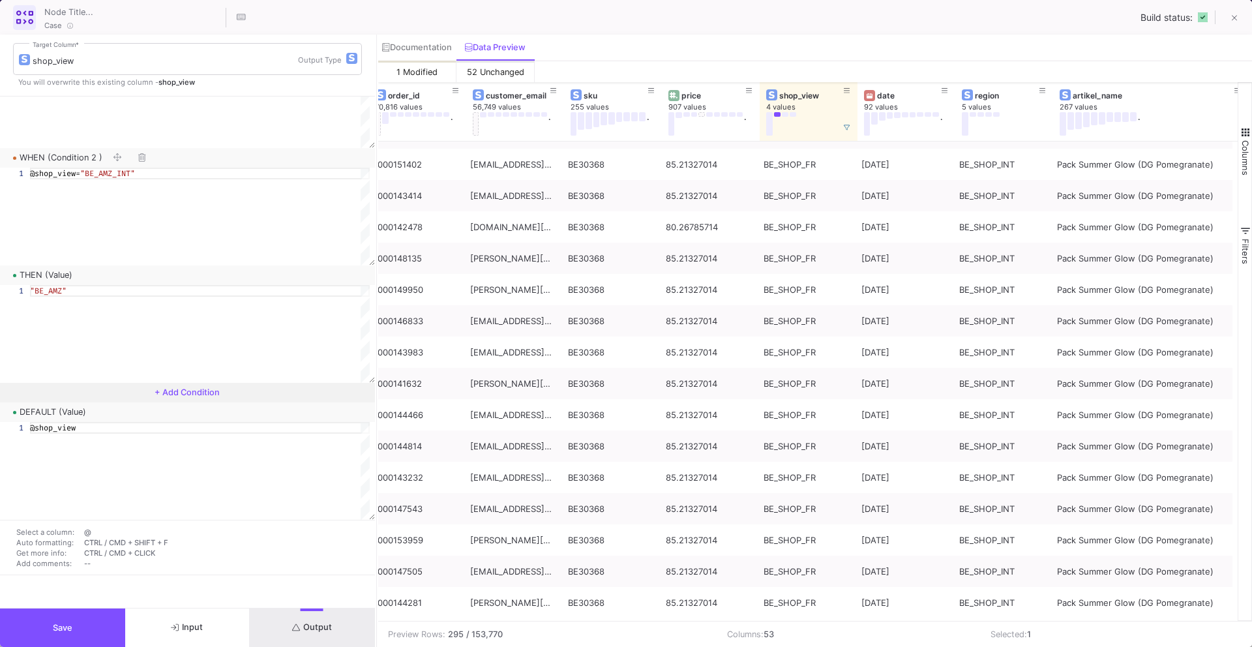
scroll to position [0, 0]
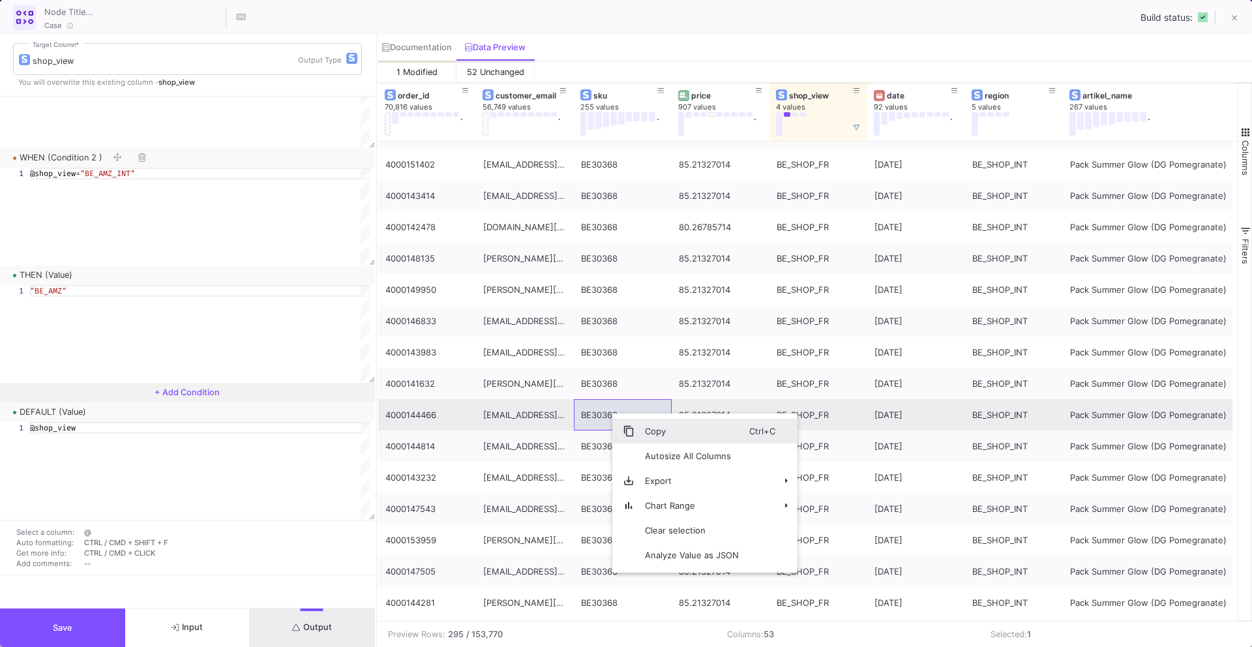
click at [626, 425] on span "Context Menu" at bounding box center [629, 431] width 12 height 12
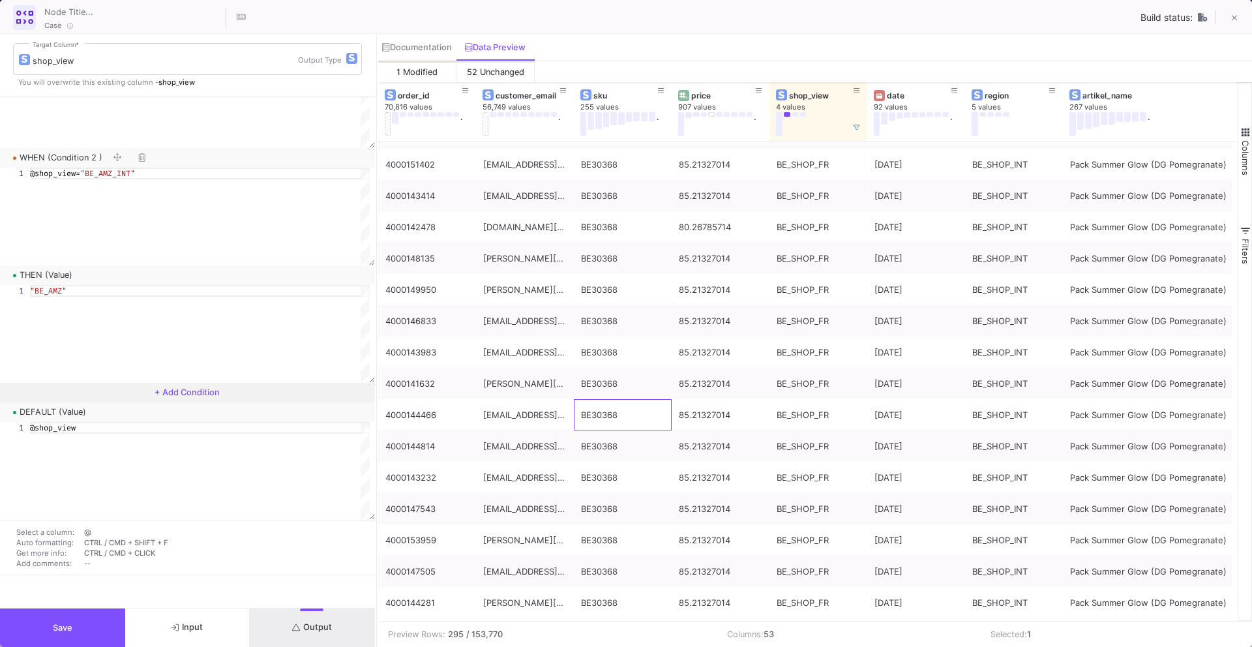
click at [74, 627] on button "Save" at bounding box center [62, 627] width 125 height 38
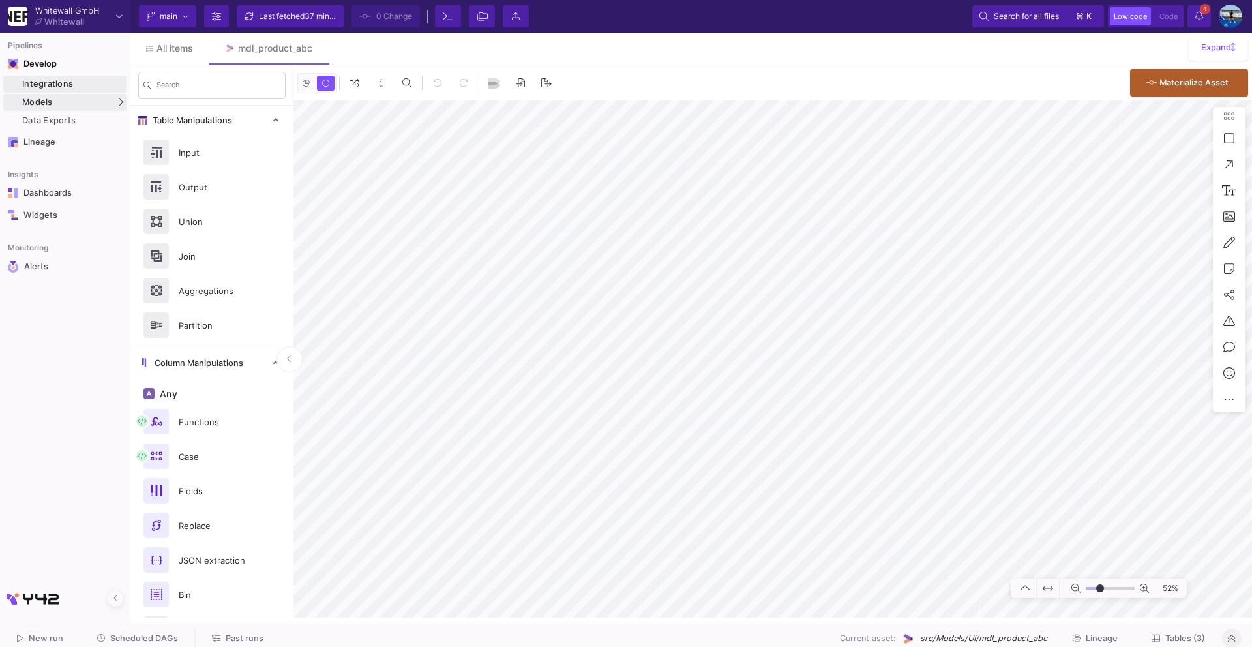
click at [76, 83] on div "Integrations" at bounding box center [72, 84] width 101 height 10
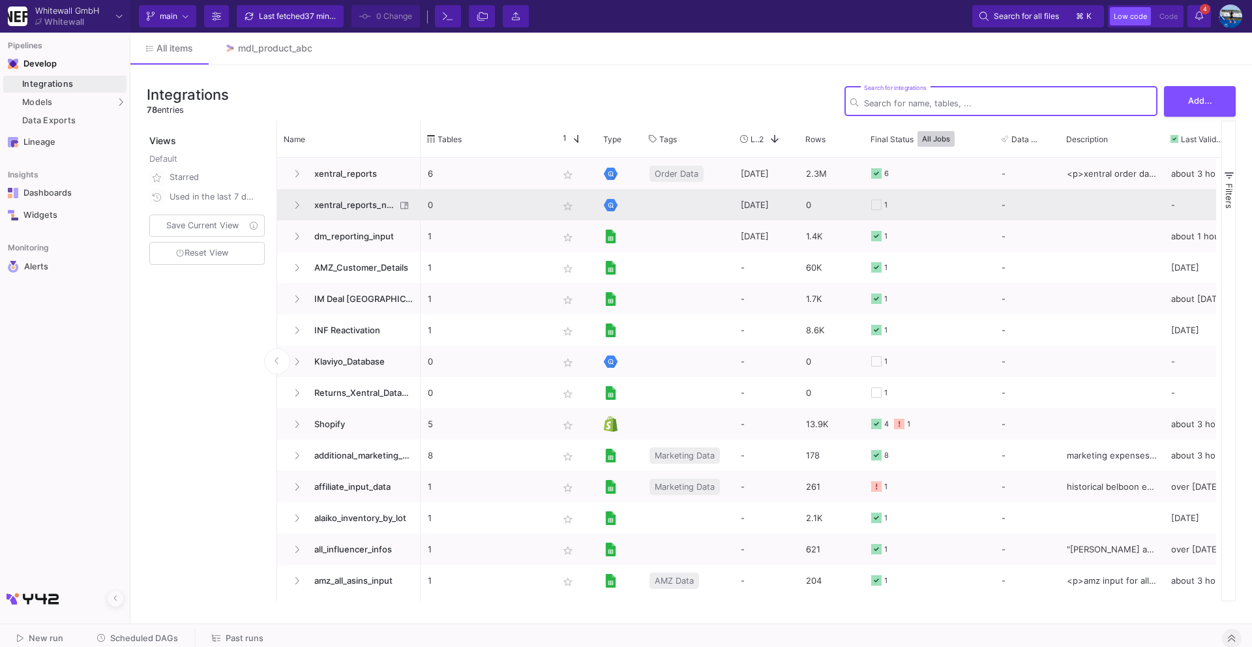
click at [350, 203] on span "xentral_reports_new" at bounding box center [350, 205] width 89 height 31
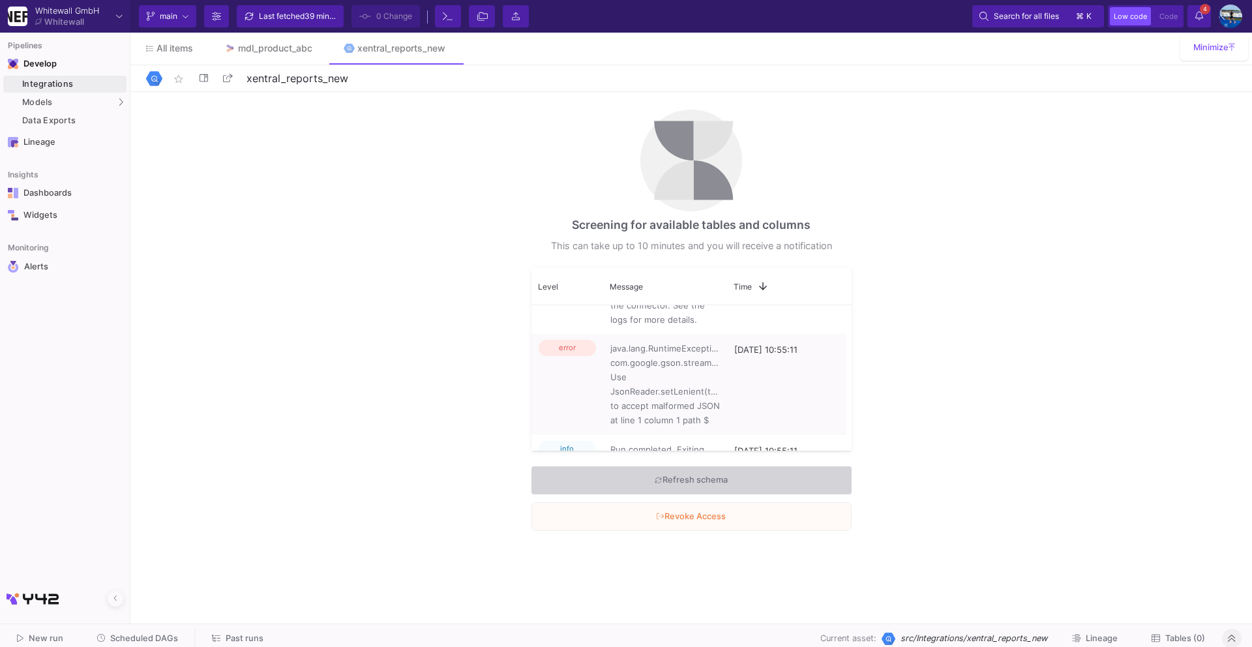
scroll to position [130, 0]
click at [658, 482] on icon at bounding box center [658, 480] width 7 height 7
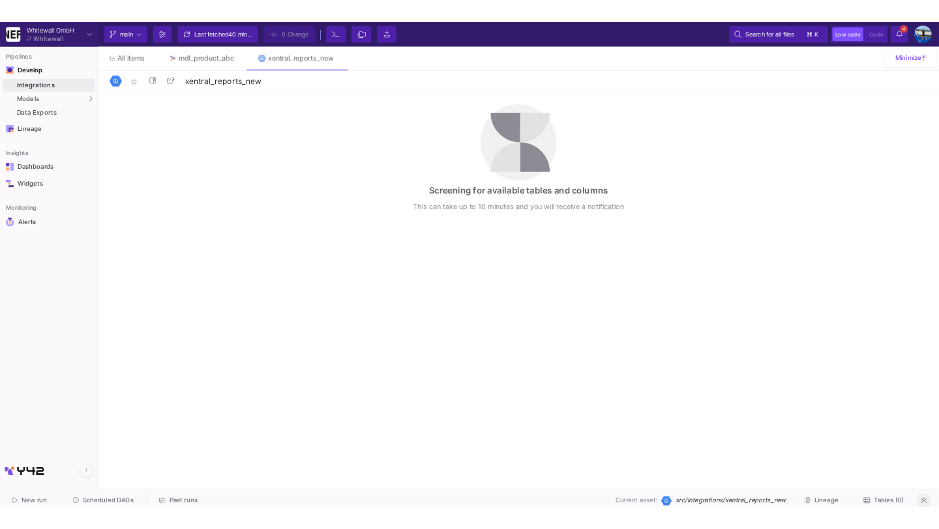
scroll to position [0, 0]
